Goal: Task Accomplishment & Management: Use online tool/utility

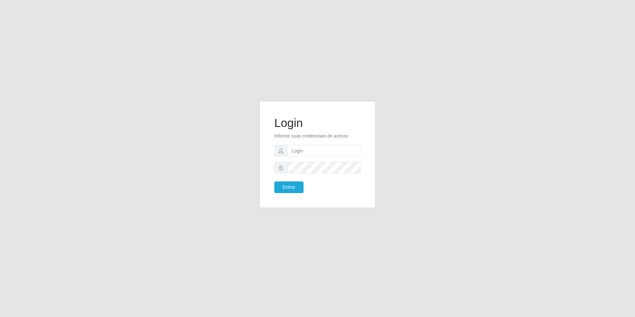
click at [448, 25] on div "Login Informe suas credenciais de acesso Entrar" at bounding box center [317, 158] width 635 height 317
click at [304, 154] on input "text" at bounding box center [323, 151] width 73 height 12
click at [299, 151] on input "text" at bounding box center [323, 151] width 73 height 12
click at [292, 184] on button "Entrar" at bounding box center [288, 187] width 29 height 12
click at [300, 152] on input "o" at bounding box center [323, 151] width 73 height 12
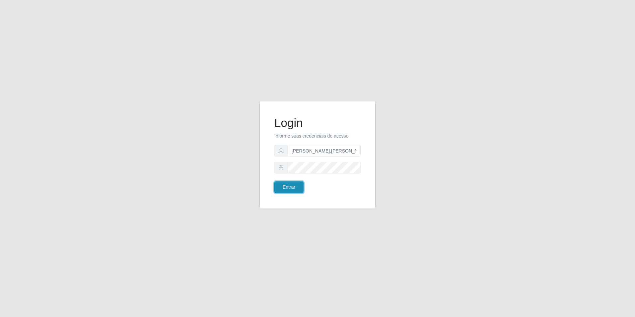
click at [295, 185] on button "Entrar" at bounding box center [288, 187] width 29 height 12
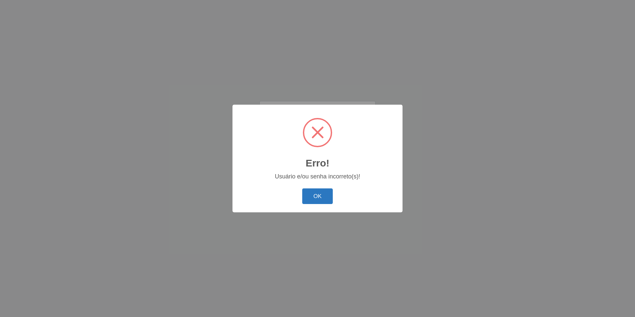
click at [310, 192] on button "OK" at bounding box center [317, 196] width 31 height 16
click at [313, 197] on button "OK" at bounding box center [317, 196] width 31 height 16
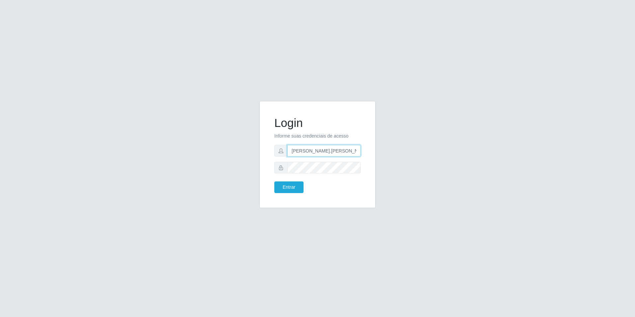
click at [327, 152] on input "[PERSON_NAME].[PERSON_NAME]" at bounding box center [323, 151] width 73 height 12
type input "O"
click at [294, 187] on button "Entrar" at bounding box center [288, 187] width 29 height 12
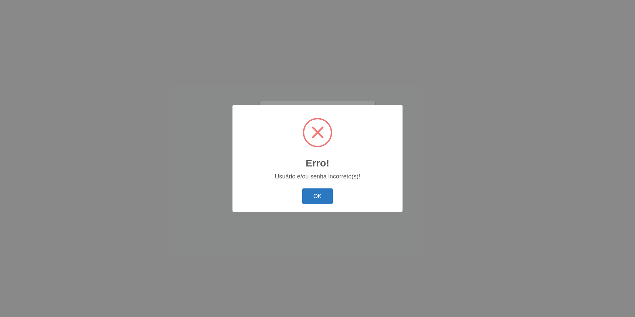
click at [312, 194] on button "OK" at bounding box center [317, 196] width 31 height 16
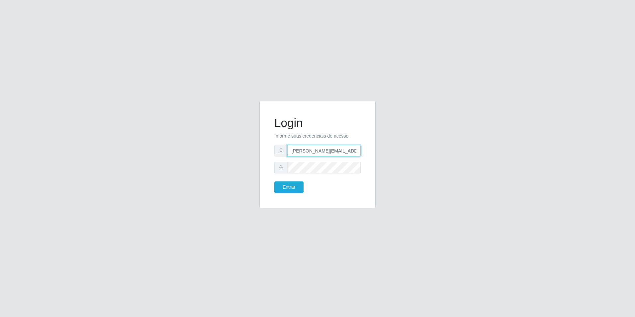
click at [357, 150] on input "[PERSON_NAME][EMAIL_ADDRESS][PERSON_NAME][DOMAIN_NAME]" at bounding box center [323, 151] width 73 height 12
type input "[PERSON_NAME][EMAIL_ADDRESS][PERSON_NAME][DOMAIN_NAME]"
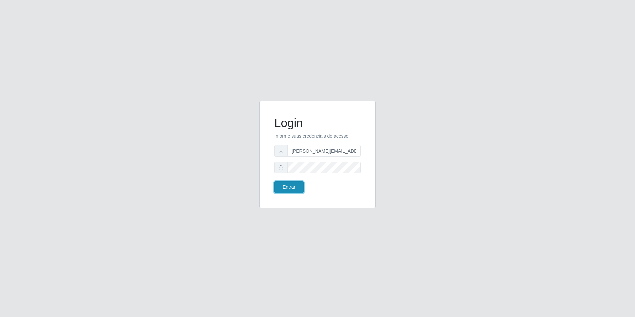
click at [290, 187] on button "Entrar" at bounding box center [288, 187] width 29 height 12
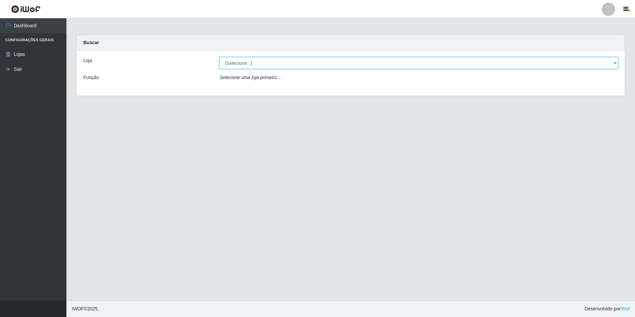
click at [615, 65] on select "[Selecione...] Extrabom - Loja 57 Anchieta" at bounding box center [418, 63] width 398 height 12
select select "470"
click at [219, 57] on select "[Selecione...] Extrabom - Loja 57 Anchieta" at bounding box center [418, 63] width 398 height 12
